Goal: Navigation & Orientation: Find specific page/section

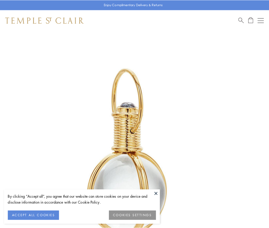
scroll to position [134, 0]
